Goal: Use online tool/utility: Use online tool/utility

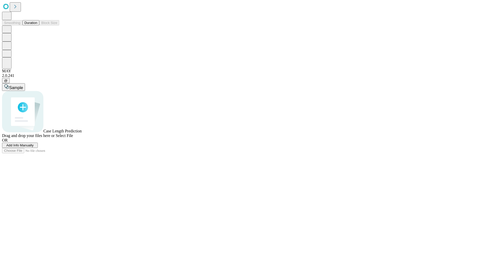
click at [37, 26] on button "Duration" at bounding box center [30, 22] width 17 height 5
click at [23, 86] on span "Sample" at bounding box center [16, 88] width 14 height 4
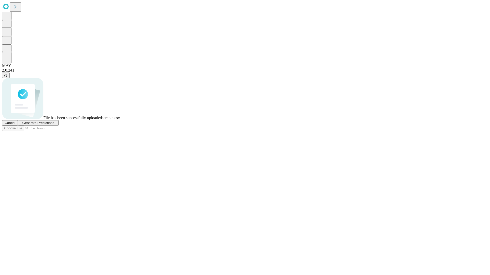
click at [54, 125] on span "Generate Predictions" at bounding box center [38, 123] width 32 height 4
